Goal: Information Seeking & Learning: Learn about a topic

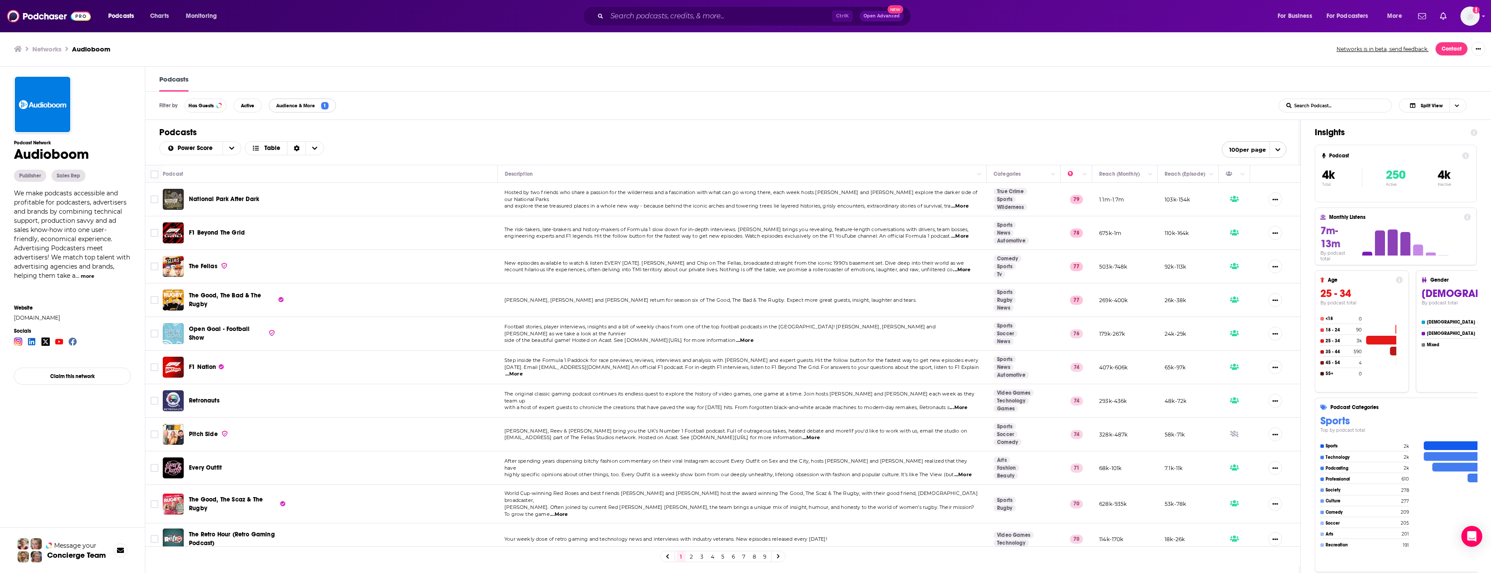
click at [328, 107] on span "1" at bounding box center [324, 105] width 7 height 7
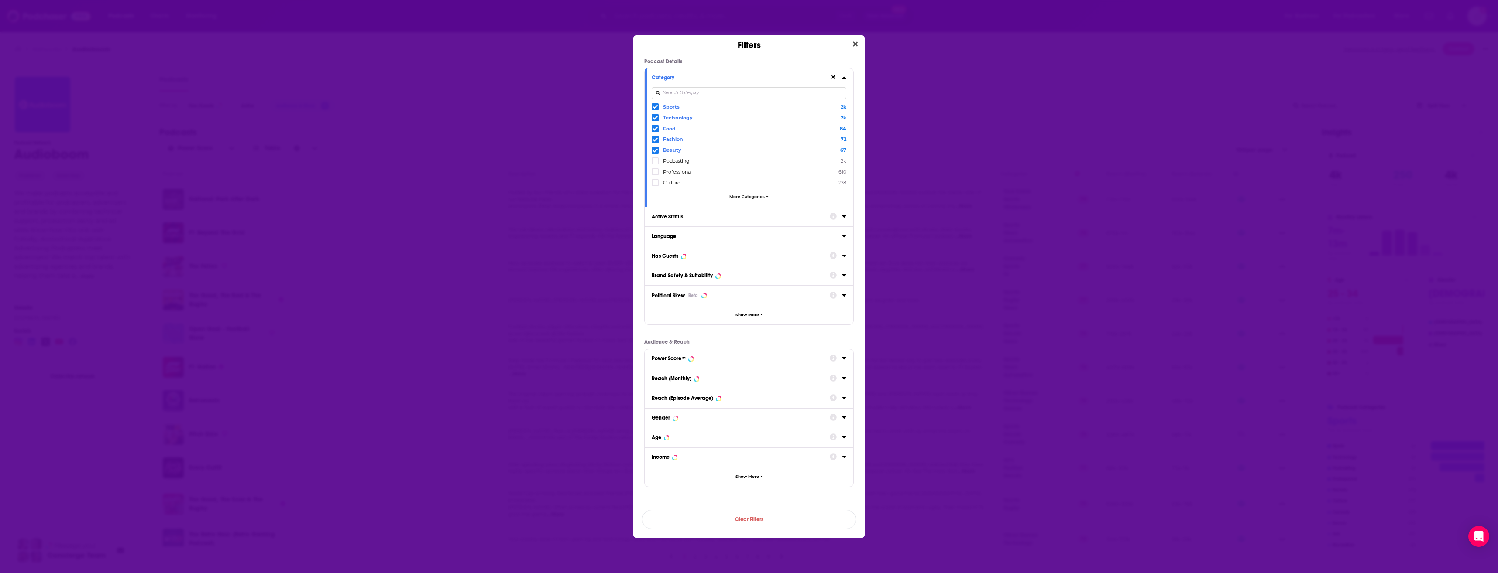
click at [656, 107] on icon "Dialog" at bounding box center [654, 107] width 5 height 4
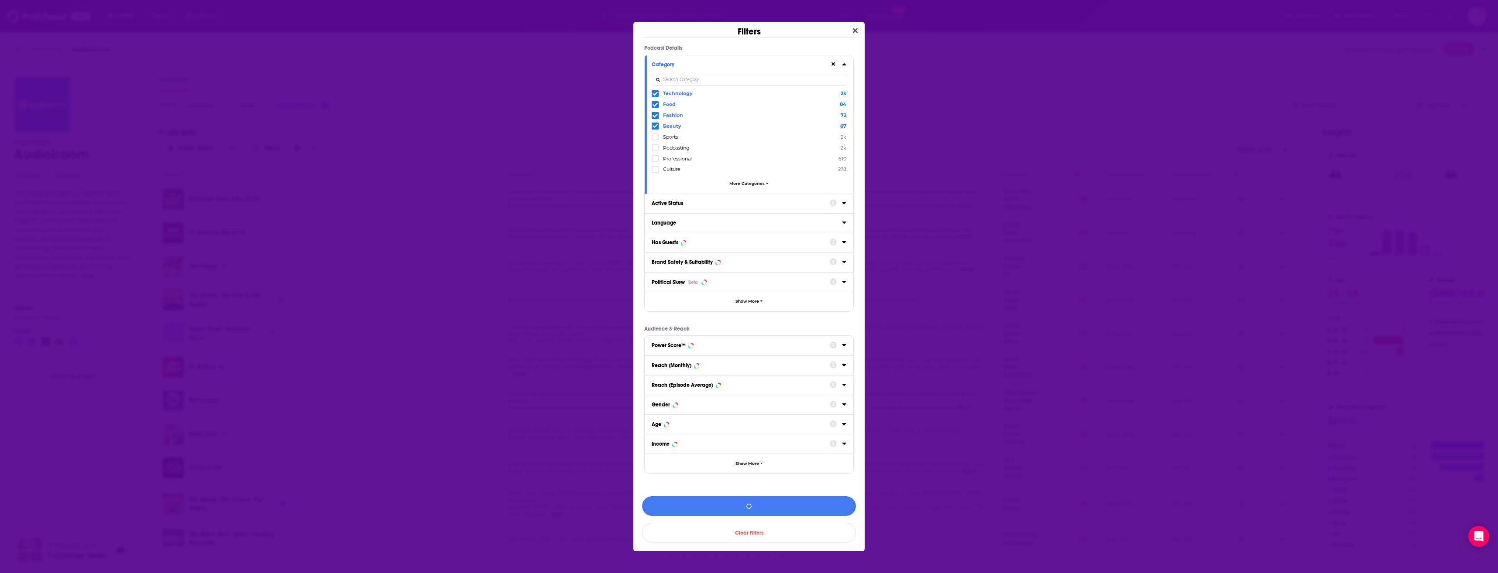
click at [656, 92] on icon "Dialog" at bounding box center [654, 93] width 5 height 5
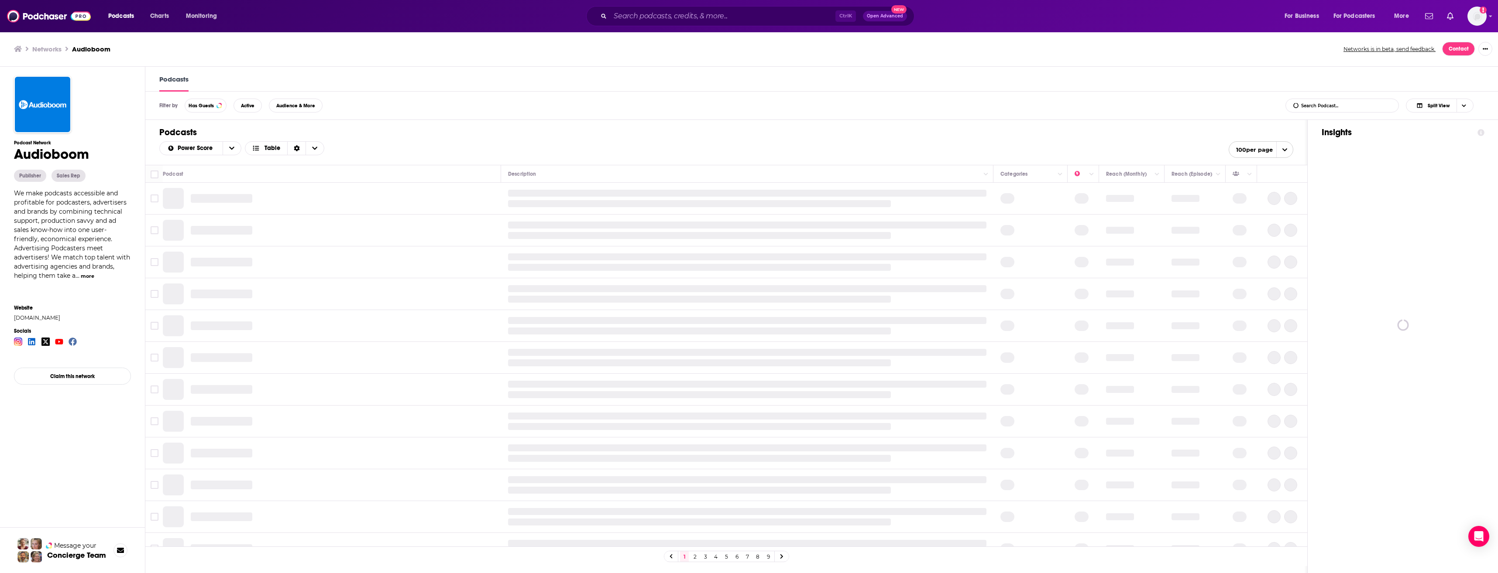
click at [656, 93] on div "Filter by Has Guests Active Audience & More List Search Input Search Podcast...…" at bounding box center [822, 106] width 1354 height 28
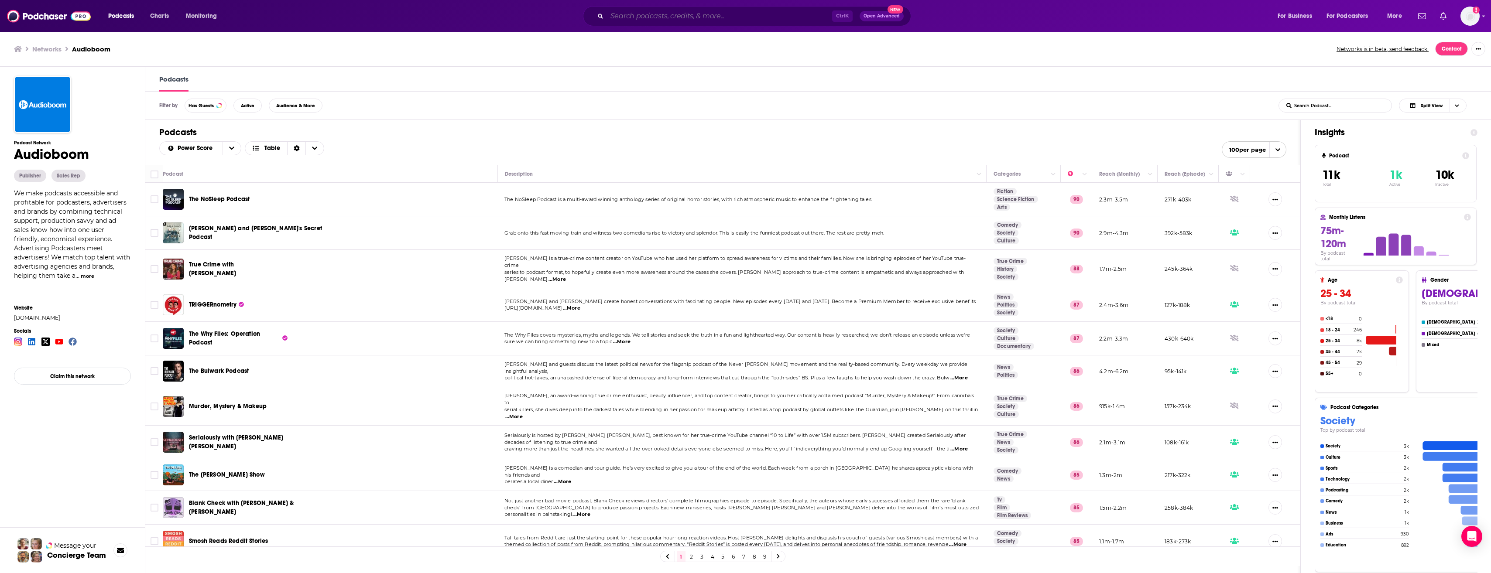
click at [657, 19] on input "Search podcasts, credits, & more..." at bounding box center [719, 16] width 225 height 14
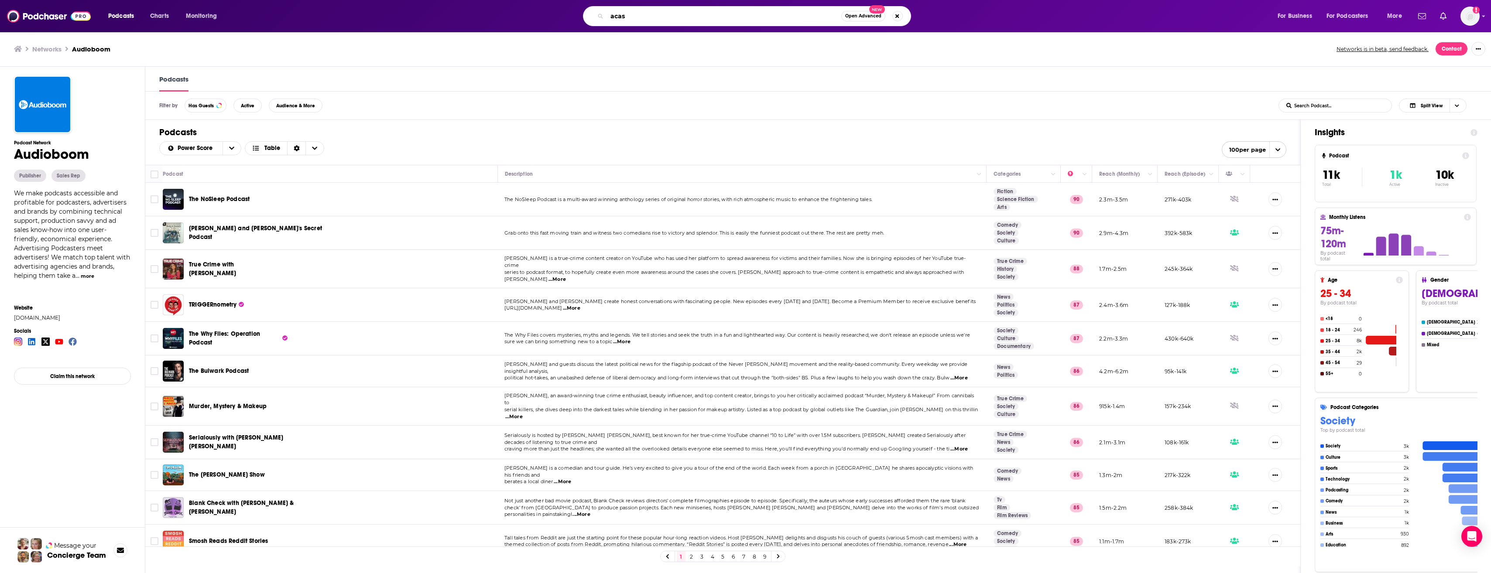
type input "acast"
